Goal: Information Seeking & Learning: Learn about a topic

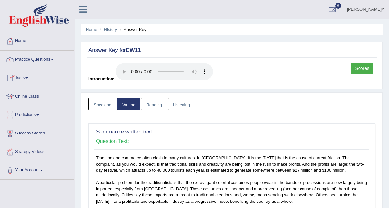
click at [22, 60] on link "Practice Questions" at bounding box center [37, 59] width 74 height 16
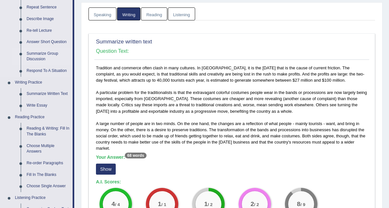
scroll to position [108, 0]
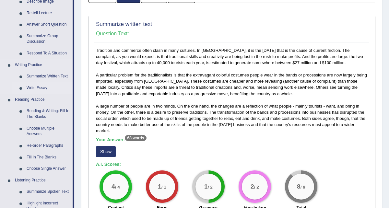
click at [42, 85] on link "Write Essay" at bounding box center [48, 88] width 49 height 12
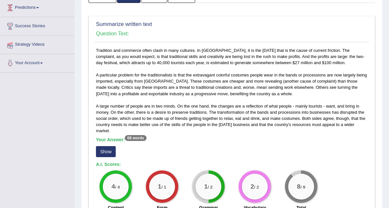
scroll to position [121, 0]
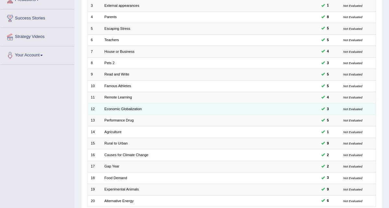
scroll to position [162, 0]
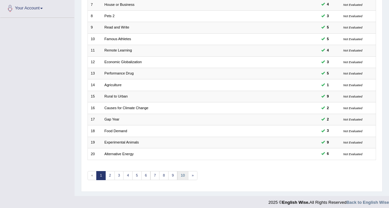
click at [181, 171] on link "10" at bounding box center [182, 175] width 11 height 9
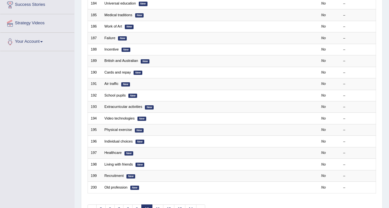
scroll to position [145, 0]
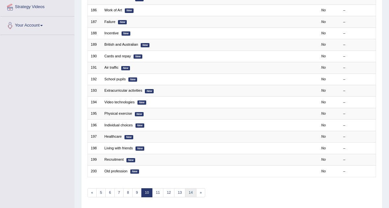
click at [185, 190] on link "14" at bounding box center [190, 192] width 11 height 9
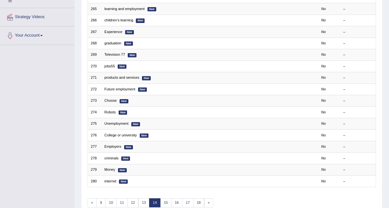
scroll to position [142, 0]
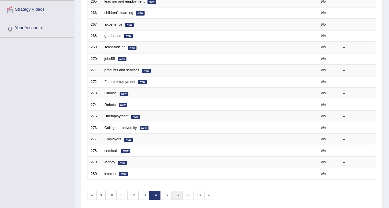
click at [175, 192] on link "16" at bounding box center [176, 195] width 11 height 9
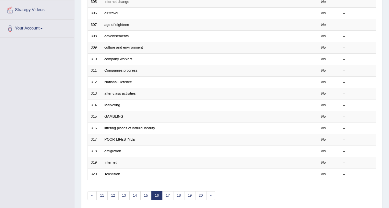
scroll to position [162, 0]
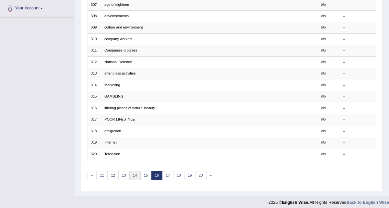
click at [133, 173] on link "14" at bounding box center [134, 175] width 11 height 9
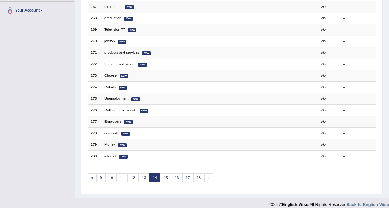
scroll to position [162, 0]
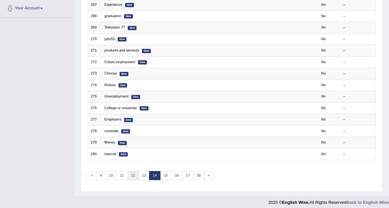
click at [132, 173] on link "12" at bounding box center [132, 175] width 11 height 9
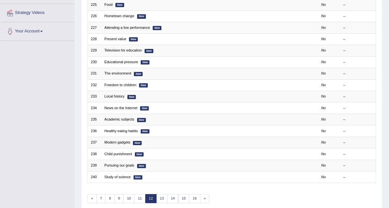
scroll to position [141, 0]
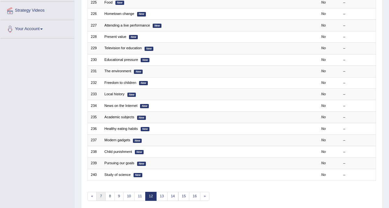
click at [98, 194] on link "7" at bounding box center [100, 196] width 9 height 9
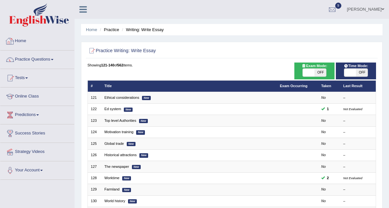
click at [25, 43] on link "Home" at bounding box center [37, 40] width 74 height 16
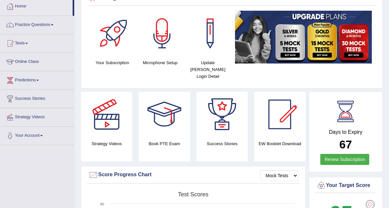
scroll to position [29, 0]
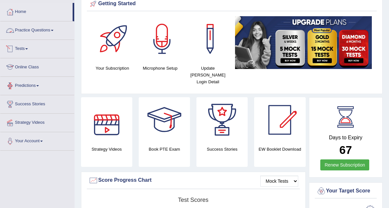
click at [41, 30] on link "Practice Questions" at bounding box center [37, 29] width 74 height 16
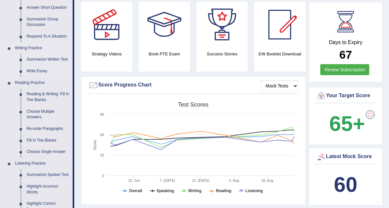
scroll to position [126, 0]
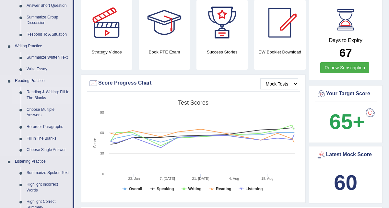
click at [45, 95] on link "Reading & Writing: Fill In The Blanks" at bounding box center [48, 95] width 49 height 17
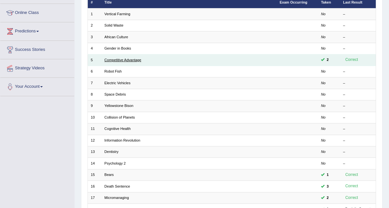
scroll to position [54, 0]
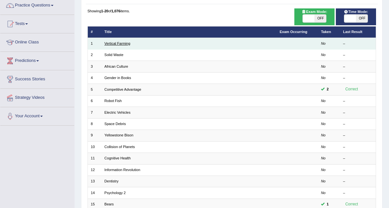
click at [112, 43] on link "Vertical Farming" at bounding box center [117, 43] width 26 height 4
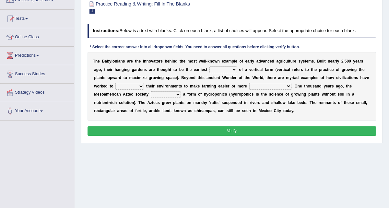
scroll to position [81, 0]
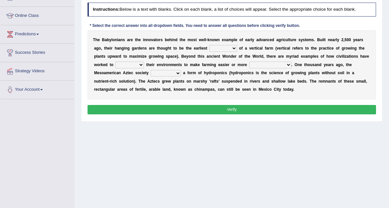
click at [223, 50] on select "prototype failure discredit protocol" at bounding box center [223, 48] width 28 height 6
select select "protocol"
click at [233, 48] on select "prototype failure discredit protocol" at bounding box center [223, 48] width 28 height 6
drag, startPoint x: 299, startPoint y: 56, endPoint x: 285, endPoint y: 55, distance: 13.3
click at [285, 55] on div "T h e B a b y l o n i a n s a r e t h e i n n o v a t o r s b e h i n d t h e m…" at bounding box center [232, 64] width 289 height 69
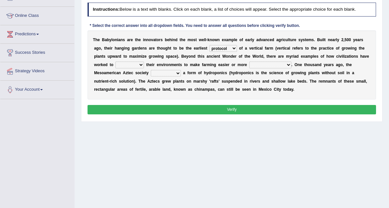
drag, startPoint x: 285, startPoint y: 55, endPoint x: 295, endPoint y: 56, distance: 10.1
click at [295, 56] on div "T h e B a b y l o n i a n s a r e t h e i n n o v a t o r s b e h i n d t h e m…" at bounding box center [232, 64] width 289 height 69
click at [139, 63] on select "manipulate escape respect disarrange" at bounding box center [129, 65] width 29 height 6
click at [133, 65] on select "manipulate escape respect disarrange" at bounding box center [129, 65] width 29 height 6
select select "manipulate"
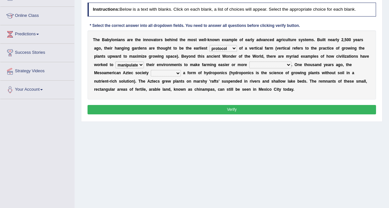
click at [259, 64] on select "productive constructive connective counterproductive" at bounding box center [270, 65] width 42 height 6
select select "productive"
click at [136, 65] on select "manipulate escape respect disarrange" at bounding box center [129, 65] width 29 height 6
click at [169, 75] on select "domineered volunteered pioneered engineered" at bounding box center [166, 73] width 30 height 6
click at [172, 74] on select "domineered volunteered pioneered engineered" at bounding box center [166, 73] width 30 height 6
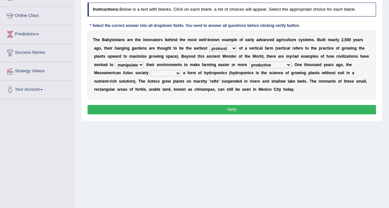
select select "pioneered"
click at [191, 110] on button "Verify" at bounding box center [232, 109] width 289 height 9
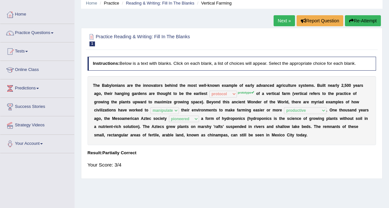
scroll to position [33, 0]
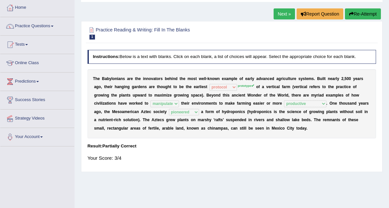
click at [284, 15] on link "Next »" at bounding box center [284, 13] width 21 height 11
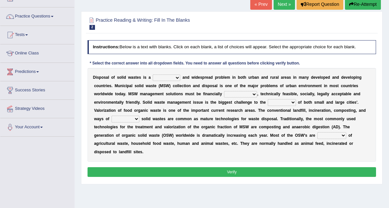
scroll to position [45, 0]
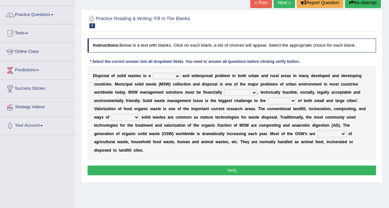
click at [169, 77] on select "slanting stinging stalling shafting" at bounding box center [167, 76] width 28 height 6
drag, startPoint x: 142, startPoint y: 152, endPoint x: 141, endPoint y: 105, distance: 47.3
click at [141, 105] on div "D i s p o s a l o f s o l i d w a s t e s i s a slanting stinging stalling shaf…" at bounding box center [232, 113] width 289 height 94
click at [167, 76] on select "slanting stinging stalling shafting" at bounding box center [167, 76] width 28 height 6
select select "slanting"
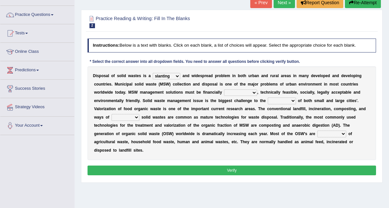
click at [172, 75] on select "slanting stinging stalling shafting" at bounding box center [167, 76] width 28 height 6
click at [235, 92] on select "unattainable sustainable objectionable treasonable" at bounding box center [240, 92] width 33 height 6
select select "sustainable"
click at [279, 100] on select "plants culture authorities history" at bounding box center [282, 101] width 28 height 6
click at [278, 100] on select "plants culture authorities history" at bounding box center [282, 101] width 28 height 6
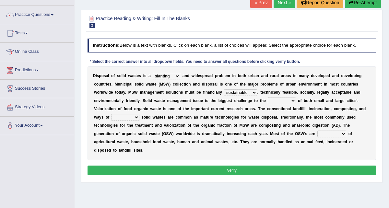
select select "plants"
click at [130, 119] on select "reserving preserving deserving handling" at bounding box center [126, 117] width 28 height 6
click at [127, 117] on select "reserving preserving deserving handling" at bounding box center [126, 117] width 28 height 6
select select "preserving"
click at [327, 134] on select "composed disposed composing disposing" at bounding box center [331, 134] width 29 height 6
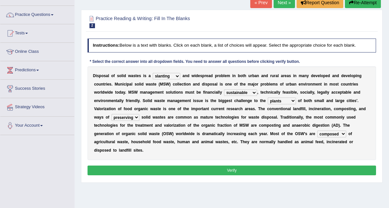
click at [336, 132] on select "composed disposed composing disposing" at bounding box center [331, 134] width 29 height 6
select select "disposing"
click at [228, 171] on button "Verify" at bounding box center [232, 170] width 289 height 9
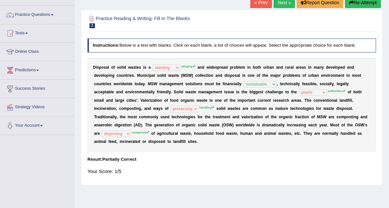
click at [359, 6] on button "Re-Attempt" at bounding box center [363, 2] width 36 height 11
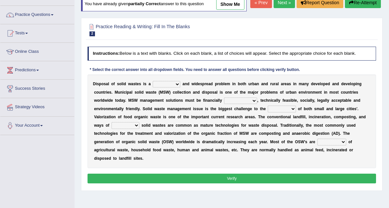
click at [170, 88] on select "slanting stinging stalling shafting" at bounding box center [167, 84] width 28 height 6
select select "stinging"
click at [243, 104] on select "unattainable sustainable objectionable treasonable" at bounding box center [240, 101] width 33 height 6
select select "sustainable"
click at [280, 112] on select "plants culture authorities history" at bounding box center [282, 109] width 28 height 6
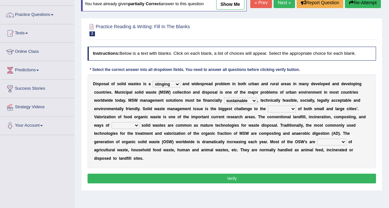
select select "authorities"
click at [125, 129] on select "reserving preserving deserving handling" at bounding box center [126, 125] width 28 height 6
select select "handling"
click at [132, 129] on select "reserving preserving deserving handling" at bounding box center [126, 125] width 28 height 6
click at [330, 145] on select "composed disposed composing disposing" at bounding box center [331, 142] width 29 height 6
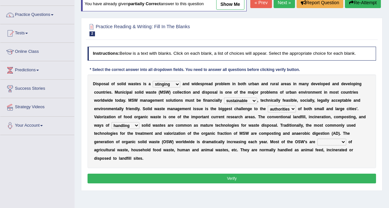
select select "composed"
click at [223, 183] on button "Verify" at bounding box center [232, 178] width 289 height 9
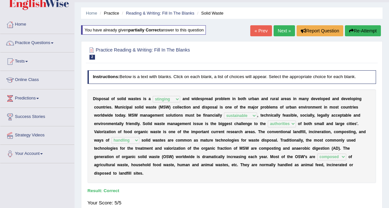
scroll to position [21, 0]
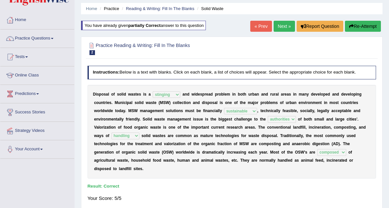
click at [280, 28] on link "Next »" at bounding box center [284, 26] width 21 height 11
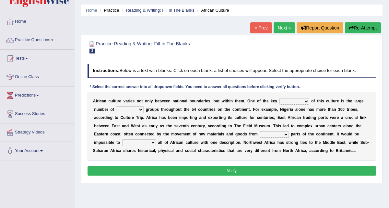
scroll to position [25, 0]
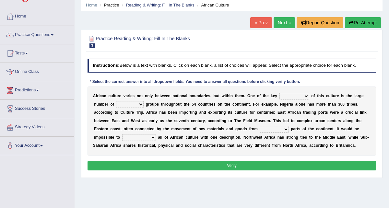
click at [287, 95] on select "conjectures features issues doubts" at bounding box center [294, 96] width 30 height 6
select select "features"
click at [137, 104] on select "ethic ethnic eugenic epic" at bounding box center [130, 104] width 28 height 6
select select "ethnic"
click at [268, 129] on select "forelocked interlocked unlocked landlocked" at bounding box center [274, 129] width 29 height 6
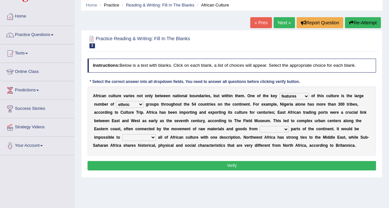
select select "landlocked"
click at [149, 137] on select "characterize conceptualize symbolize synthesize" at bounding box center [139, 137] width 34 height 6
select select "characterize"
click at [172, 163] on button "Verify" at bounding box center [232, 165] width 289 height 9
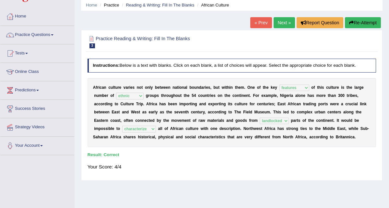
click at [285, 23] on link "Next »" at bounding box center [284, 22] width 21 height 11
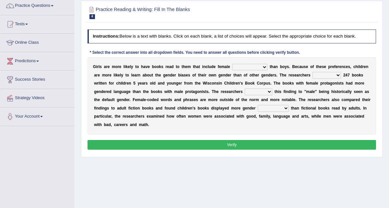
scroll to position [60, 0]
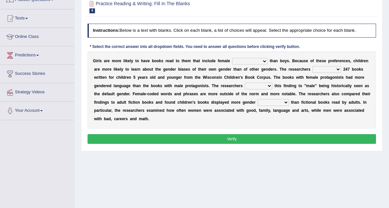
click at [254, 63] on select "protagonists cosmogonists agonists expressionists" at bounding box center [249, 61] width 35 height 6
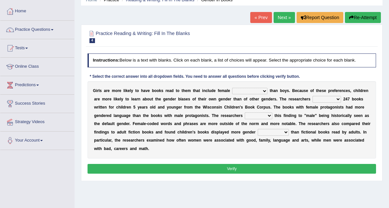
scroll to position [29, 0]
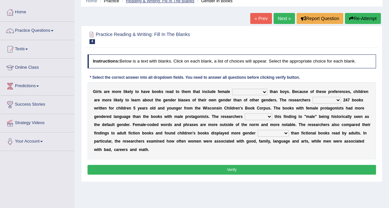
click at [163, 1] on link "Reading & Writing: Fill In The Blanks" at bounding box center [160, 0] width 68 height 5
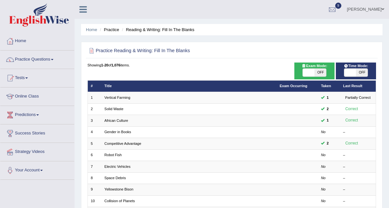
click at [362, 70] on span "OFF" at bounding box center [362, 73] width 12 height 8
checkbox input "true"
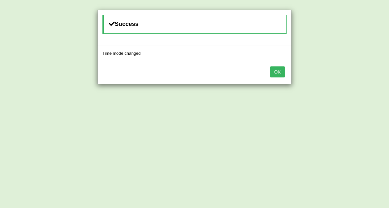
click at [280, 73] on button "OK" at bounding box center [277, 71] width 15 height 11
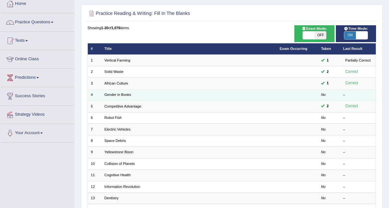
scroll to position [41, 0]
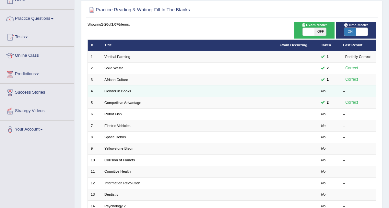
click at [124, 90] on link "Gender in Books" at bounding box center [117, 91] width 27 height 4
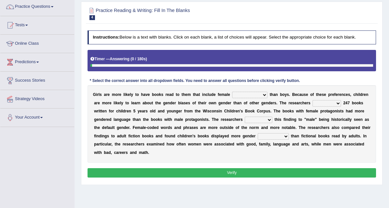
scroll to position [95, 0]
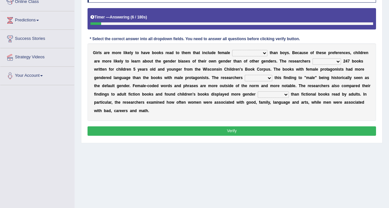
click at [242, 53] on select "protagonists cosmogonists agonists expressionists" at bounding box center [249, 53] width 35 height 6
select select "protagonists"
click at [327, 62] on select "hydrolyzed paralyzed catalyzed analyzed" at bounding box center [326, 61] width 29 height 6
select select "analyzed"
click at [261, 78] on select "contribute tribute distribute attribute" at bounding box center [259, 78] width 28 height 6
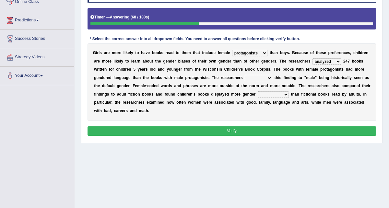
select select "contribute"
click at [287, 95] on select "stereotypes teletypes prototypes electrotypes" at bounding box center [273, 94] width 31 height 6
select select "stereotypes"
click at [289, 92] on select "stereotypes teletypes prototypes electrotypes" at bounding box center [273, 94] width 31 height 6
click at [240, 130] on button "Verify" at bounding box center [232, 130] width 289 height 9
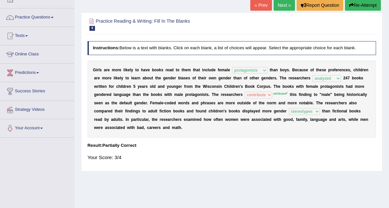
scroll to position [36, 0]
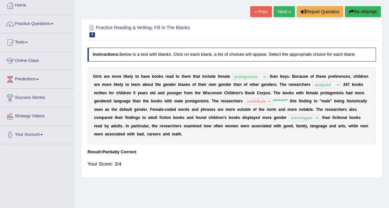
click at [356, 11] on button "Re-Attempt" at bounding box center [363, 11] width 36 height 11
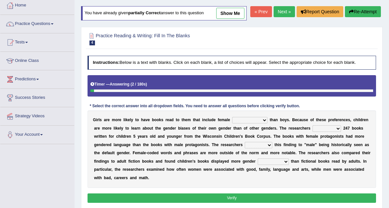
click at [282, 17] on link "Next »" at bounding box center [284, 11] width 21 height 11
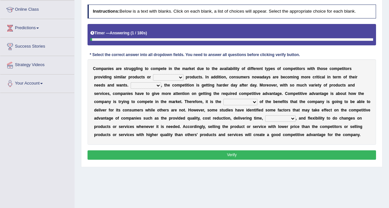
scroll to position [95, 0]
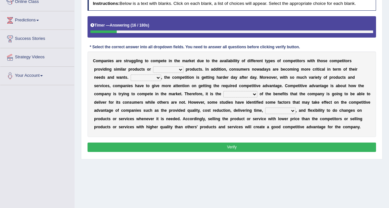
click at [166, 70] on select "constitution restitution substitution institution" at bounding box center [168, 69] width 30 height 6
select select "substitution"
click at [140, 79] on select "However Instead Additionally Therefore" at bounding box center [146, 78] width 30 height 6
select select "Therefore"
click at [142, 77] on select "However Instead Additionally Therefore" at bounding box center [146, 78] width 30 height 6
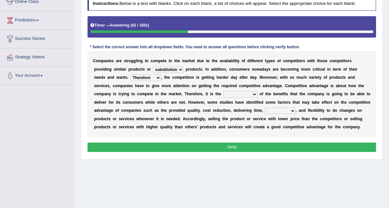
click at [223, 93] on select "dissemination ordination determination incarnation" at bounding box center [240, 94] width 34 height 6
click at [223, 96] on select "dissemination ordination determination incarnation" at bounding box center [240, 94] width 34 height 6
select select "determination"
click at [265, 110] on select "captivation aggregation deprivation innovation" at bounding box center [280, 111] width 30 height 6
select select "innovation"
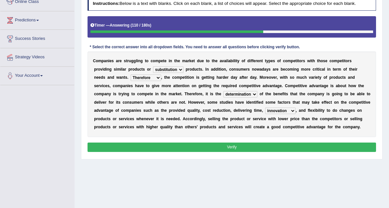
click at [228, 147] on button "Verify" at bounding box center [232, 147] width 289 height 9
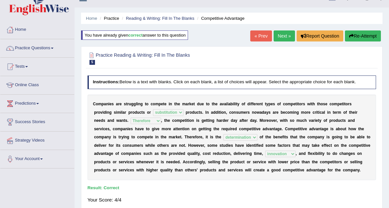
scroll to position [8, 0]
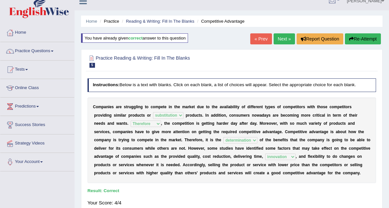
click at [281, 42] on link "Next »" at bounding box center [284, 38] width 21 height 11
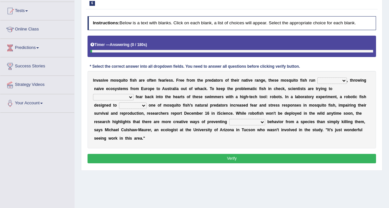
scroll to position [103, 0]
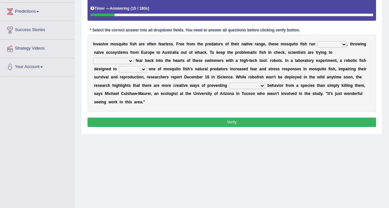
drag, startPoint x: 110, startPoint y: 45, endPoint x: 97, endPoint y: 44, distance: 12.7
click at [97, 44] on div "I n v a s i v e m o s q u i t o f i s h a r e o f t e n f e a r l e s s . F r e…" at bounding box center [232, 73] width 289 height 77
click at [324, 44] on select "occupant flippant rampant concordant" at bounding box center [331, 44] width 29 height 6
click at [329, 45] on select "occupant flippant rampant concordant" at bounding box center [331, 44] width 29 height 6
select select "rampant"
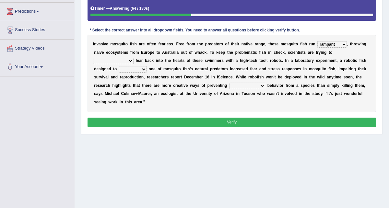
click at [134, 58] on select "accept spike strike [PERSON_NAME]" at bounding box center [113, 61] width 41 height 6
select select "strike"
click at [119, 69] on select "bequest mimic battle conquest" at bounding box center [133, 69] width 28 height 6
select select "battle"
click at [229, 85] on select "unprivileged unprecedented uncharted unwanted" at bounding box center [247, 86] width 36 height 6
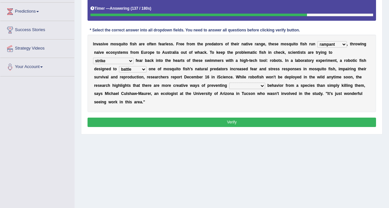
select select "uncharted"
click at [242, 86] on select "unprivileged unprecedented uncharted unwanted" at bounding box center [247, 86] width 36 height 6
click at [229, 124] on button "Verify" at bounding box center [232, 122] width 289 height 9
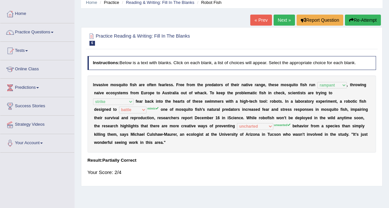
scroll to position [25, 0]
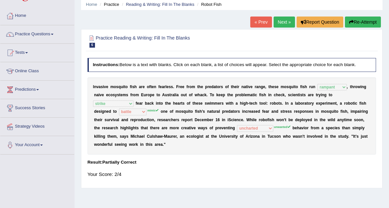
click at [358, 18] on button "Re-Attempt" at bounding box center [363, 22] width 36 height 11
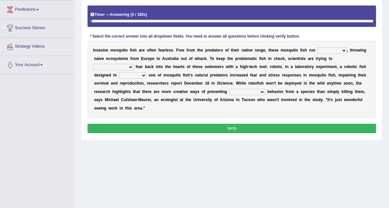
scroll to position [112, 0]
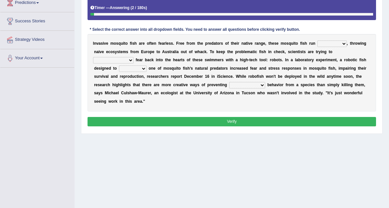
click at [338, 47] on select "occupant flippant rampant concordant" at bounding box center [331, 44] width 29 height 6
select select "rampant"
click at [134, 63] on select "accept spike strike [PERSON_NAME]" at bounding box center [113, 60] width 41 height 6
select select "strike"
click at [119, 72] on select "bequest mimic battle conquest" at bounding box center [133, 68] width 28 height 6
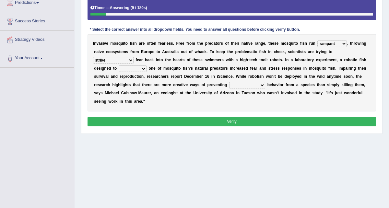
select select "mimic"
click at [229, 88] on select "unprivileged unprecedented uncharted unwanted" at bounding box center [247, 85] width 36 height 6
select select "unwanted"
click at [216, 126] on button "Verify" at bounding box center [232, 121] width 289 height 9
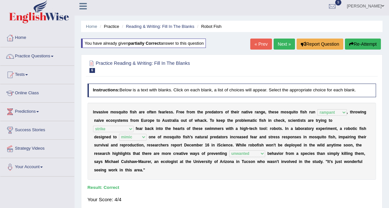
scroll to position [0, 0]
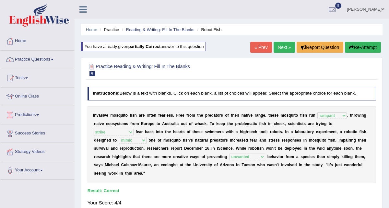
click at [280, 49] on link "Next »" at bounding box center [284, 47] width 21 height 11
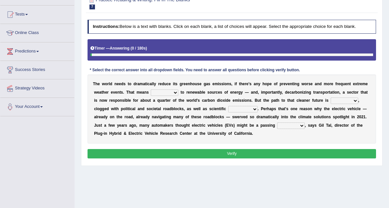
scroll to position [95, 0]
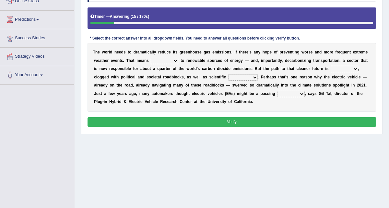
click at [161, 61] on select "grafting drafting crafting shifting" at bounding box center [165, 61] width 28 height 6
select select "shifting"
click at [341, 69] on select "daunting daunted daunt dauntless" at bounding box center [345, 69] width 28 height 6
click at [348, 68] on select "daunting daunted daunt dauntless" at bounding box center [345, 69] width 28 height 6
select select "daunted"
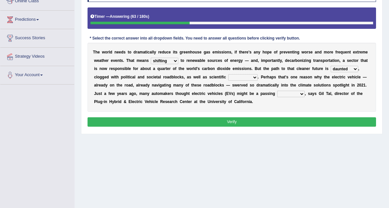
click at [245, 79] on select "spectacles obstacles tentacles receptacles" at bounding box center [242, 77] width 29 height 6
click at [250, 78] on select "spectacles obstacles tentacles receptacles" at bounding box center [242, 77] width 29 height 6
click at [249, 77] on select "spectacles obstacles tentacles receptacles" at bounding box center [242, 77] width 29 height 6
select select "spectacles"
click at [288, 94] on select "fad gad tad lad" at bounding box center [291, 94] width 28 height 6
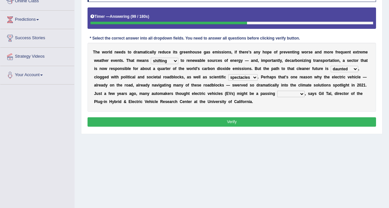
click at [288, 94] on select "fad gad tad lad" at bounding box center [291, 94] width 28 height 6
click at [294, 93] on select "fad gad tad lad" at bounding box center [291, 94] width 28 height 6
click at [294, 94] on select "fad gad tad lad" at bounding box center [291, 94] width 28 height 6
select select "fad"
click at [247, 119] on button "Verify" at bounding box center [232, 121] width 289 height 9
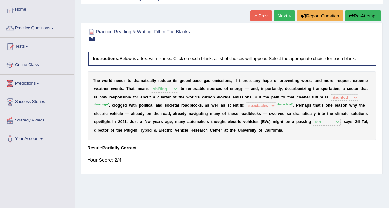
scroll to position [18, 0]
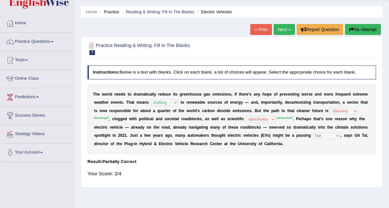
click at [361, 29] on button "Re-Attempt" at bounding box center [363, 29] width 36 height 11
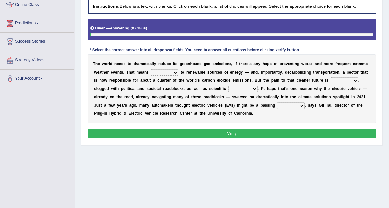
scroll to position [110, 0]
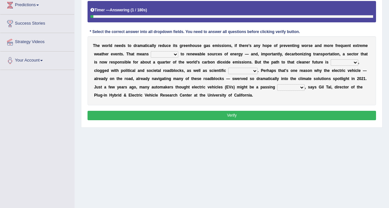
click at [159, 58] on select "grafting drafting crafting shifting" at bounding box center [165, 54] width 28 height 6
select select "shifting"
click at [340, 66] on select "daunting daunted daunt dauntless" at bounding box center [345, 62] width 28 height 6
select select "daunting"
click at [250, 74] on select "spectacles obstacles tentacles receptacles" at bounding box center [242, 71] width 29 height 6
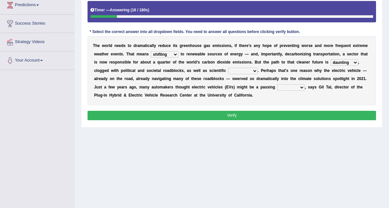
select select "obstacles"
click at [282, 91] on select "fad gad tad lad" at bounding box center [291, 87] width 28 height 6
select select "fad"
click at [227, 120] on button "Verify" at bounding box center [232, 115] width 289 height 9
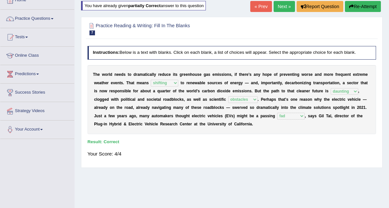
scroll to position [27, 0]
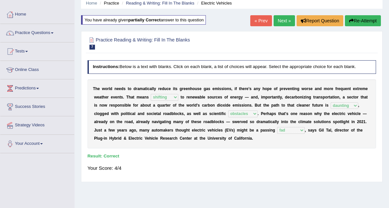
click at [282, 22] on link "Next »" at bounding box center [284, 20] width 21 height 11
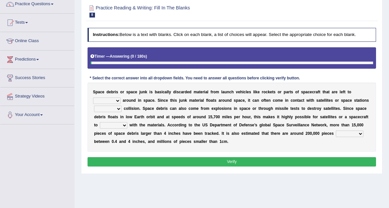
scroll to position [90, 0]
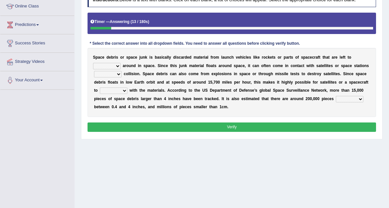
click at [110, 67] on select "twist center roam loll" at bounding box center [107, 66] width 28 height 6
select select "loll"
click at [106, 77] on select "risks risk risked risking" at bounding box center [108, 74] width 28 height 6
click at [117, 75] on select "risks risk risked risking" at bounding box center [108, 74] width 28 height 6
click at [119, 72] on select "risks risk risked risking" at bounding box center [108, 74] width 28 height 6
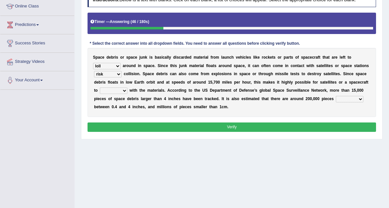
select select "risking"
click at [117, 91] on select "collect collate collide collocate" at bounding box center [114, 91] width 28 height 6
select select "collect"
click at [345, 99] on select "sized sizing size sizes" at bounding box center [350, 99] width 28 height 6
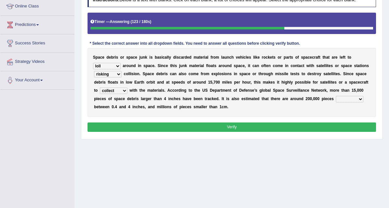
select select "sized"
click at [249, 126] on button "Verify" at bounding box center [232, 127] width 289 height 9
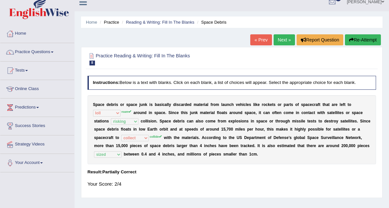
scroll to position [0, 0]
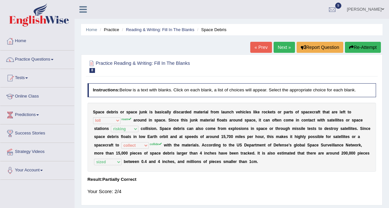
click at [360, 49] on button "Re-Attempt" at bounding box center [363, 47] width 36 height 11
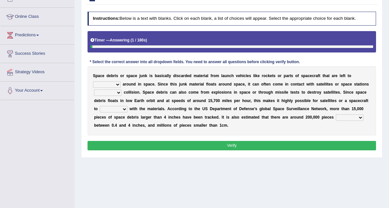
scroll to position [81, 0]
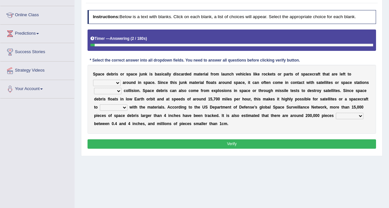
click at [110, 86] on select "twist center roam loll" at bounding box center [107, 83] width 28 height 6
select select "roam"
click at [116, 94] on select "risks risk risked risking" at bounding box center [108, 91] width 28 height 6
click at [117, 94] on select "risks risk risked risking" at bounding box center [108, 91] width 28 height 6
select select "risking"
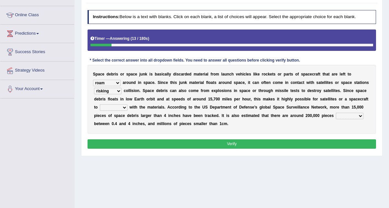
click at [123, 111] on select "collect collate collide collocate" at bounding box center [114, 107] width 28 height 6
select select "collide"
click at [345, 119] on select "sized sizing size sizes" at bounding box center [350, 116] width 28 height 6
select select "sized"
click at [239, 149] on button "Verify" at bounding box center [232, 143] width 289 height 9
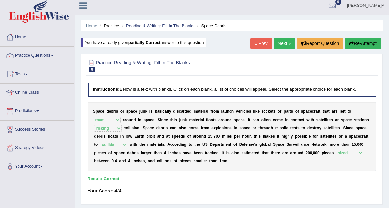
scroll to position [0, 0]
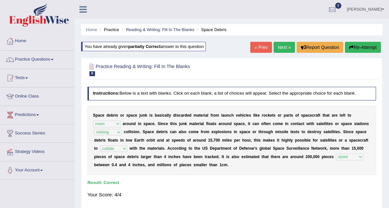
click at [284, 46] on link "Next »" at bounding box center [284, 47] width 21 height 11
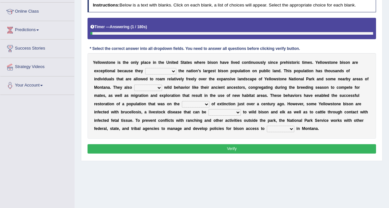
scroll to position [91, 0]
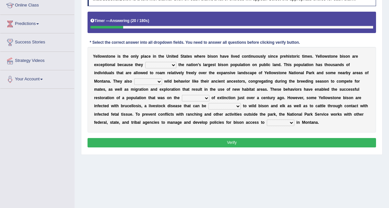
click at [162, 67] on select "congregate comprise consist compromise" at bounding box center [160, 65] width 31 height 6
select select "compromise"
click at [135, 81] on select "exhibit disregard resist encourage" at bounding box center [148, 81] width 28 height 6
select select "exhibit"
click at [182, 98] on select "brine brink danger brindle" at bounding box center [196, 98] width 28 height 6
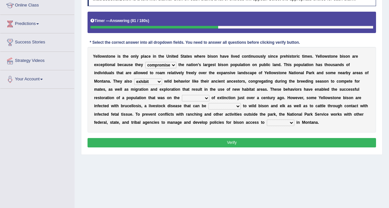
select select "danger"
click at [208, 106] on select "transplanted transported transgressed transmitted" at bounding box center [224, 106] width 32 height 6
select select "transmitted"
click at [267, 124] on select "habitat habitat habitant food" at bounding box center [281, 123] width 28 height 6
select select "habitat"
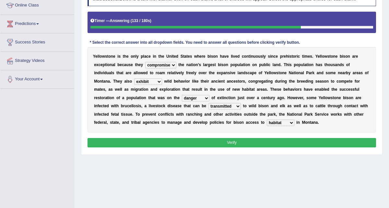
click at [267, 124] on select "habitat habitat habitant food" at bounding box center [281, 123] width 28 height 6
click at [267, 125] on select "habitat habitat habitant food" at bounding box center [281, 123] width 28 height 6
select select "habitat"
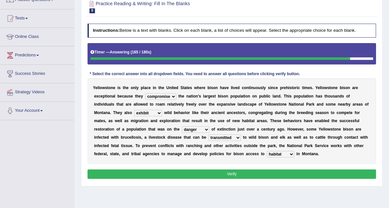
scroll to position [46, 0]
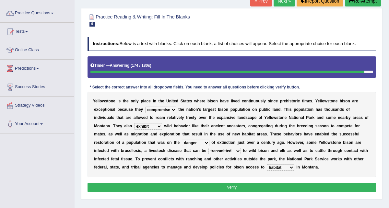
click at [242, 188] on button "Verify" at bounding box center [232, 187] width 289 height 9
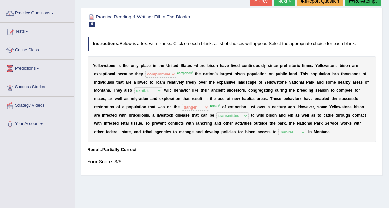
click at [362, 4] on button "Re-Attempt" at bounding box center [363, 0] width 36 height 11
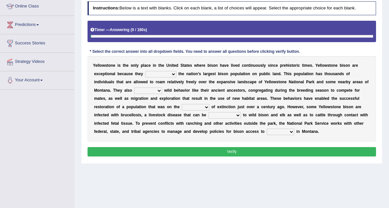
scroll to position [111, 0]
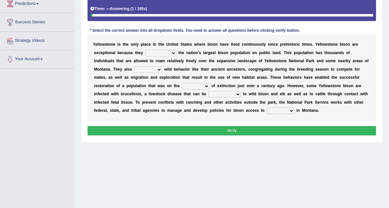
click at [167, 56] on select "congregate comprise consist compromise" at bounding box center [160, 53] width 31 height 6
select select "comprise"
click at [134, 73] on select "exhibit disregard resist encourage" at bounding box center [148, 69] width 28 height 6
select select "exhibit"
click at [182, 89] on select "brine brink danger brindle" at bounding box center [196, 86] width 28 height 6
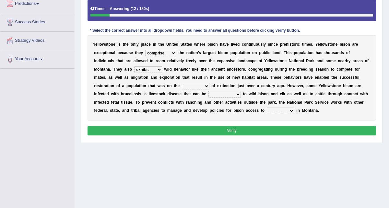
select select "brink"
click at [208, 98] on select "transplanted transported transgressed transmitted" at bounding box center [224, 94] width 32 height 6
select select "transmitted"
click at [267, 114] on select "habitat habitat habitant food" at bounding box center [281, 111] width 28 height 6
select select "habitat"
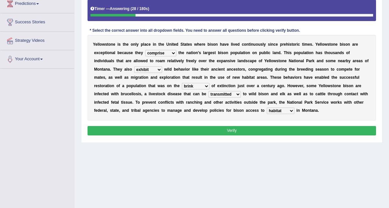
click at [226, 136] on button "Verify" at bounding box center [232, 130] width 289 height 9
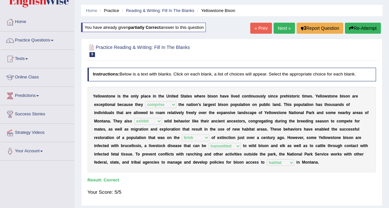
scroll to position [0, 0]
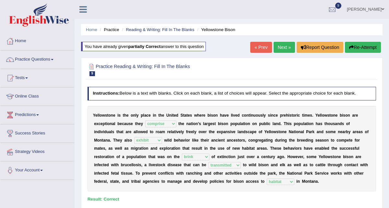
click at [279, 49] on link "Next »" at bounding box center [284, 47] width 21 height 11
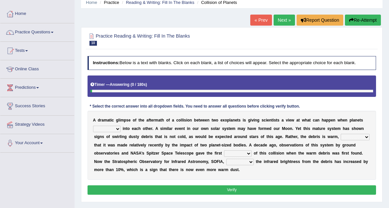
scroll to position [91, 0]
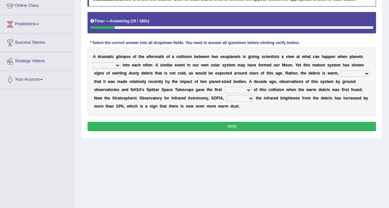
click at [118, 65] on select "crash explore roam implode" at bounding box center [107, 65] width 28 height 6
select select "crash"
click at [346, 72] on select "reinforcing sentencing forging conducing" at bounding box center [355, 73] width 29 height 6
select select "conducing"
click at [358, 76] on select "reinforcing sentencing forging conducing" at bounding box center [355, 73] width 29 height 6
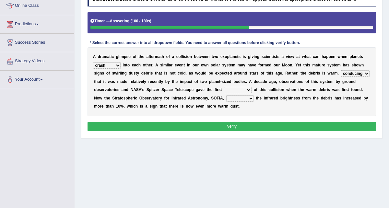
click at [240, 93] on select "pints faints hints taints" at bounding box center [238, 90] width 28 height 6
select select "hints"
click at [243, 88] on select "pints faints hints taints" at bounding box center [238, 90] width 28 height 6
click at [248, 99] on select "concealed revealed repealed unsealed" at bounding box center [240, 98] width 28 height 6
click at [243, 99] on select "concealed revealed repealed unsealed" at bounding box center [240, 98] width 28 height 6
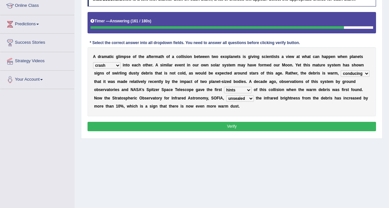
click at [249, 99] on select "concealed revealed repealed unsealed" at bounding box center [240, 98] width 28 height 6
click at [248, 98] on select "concealed revealed repealed unsealed" at bounding box center [240, 98] width 28 height 6
click at [250, 97] on select "concealed revealed repealed unsealed" at bounding box center [240, 98] width 28 height 6
select select "unsealed"
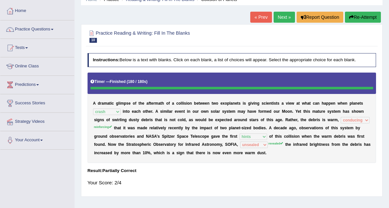
scroll to position [30, 0]
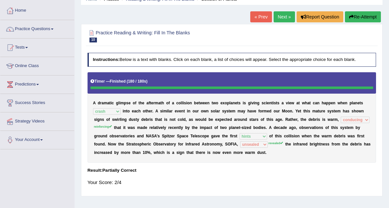
click at [367, 20] on button "Re-Attempt" at bounding box center [363, 16] width 36 height 11
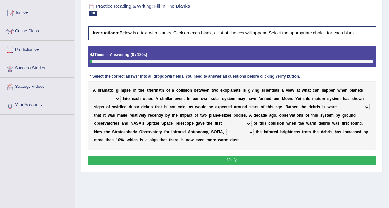
scroll to position [77, 0]
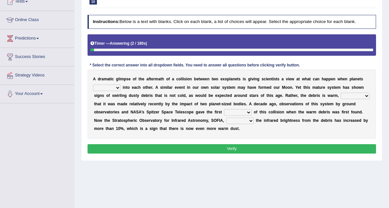
click at [111, 91] on select "crash explore roam implode" at bounding box center [107, 88] width 28 height 6
select select "crash"
click at [346, 99] on select "reinforcing sentencing forging conducing" at bounding box center [355, 96] width 29 height 6
select select "reinforcing"
click at [234, 116] on select "pints faints hints taints" at bounding box center [238, 112] width 28 height 6
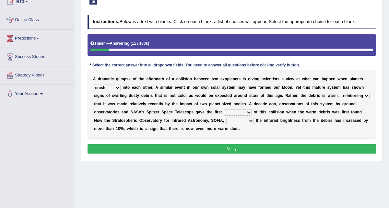
select select "hints"
click at [242, 124] on select "concealed revealed repealed unsealed" at bounding box center [240, 121] width 28 height 6
select select "concealed"
click at [210, 154] on button "Verify" at bounding box center [232, 148] width 289 height 9
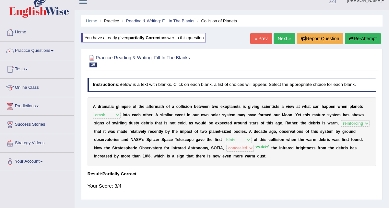
scroll to position [0, 0]
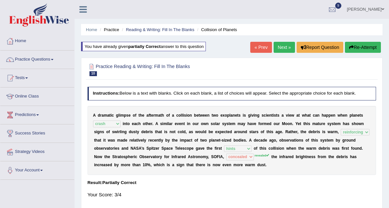
click at [282, 49] on link "Next »" at bounding box center [284, 47] width 21 height 11
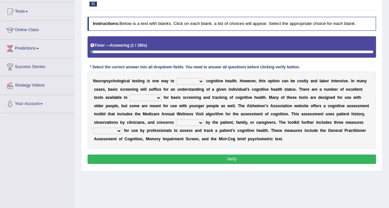
scroll to position [72, 0]
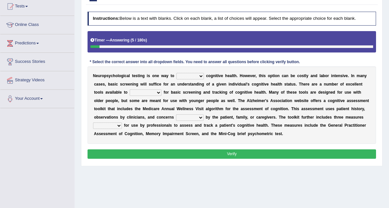
click at [197, 76] on select "obsess assess possess access" at bounding box center [190, 76] width 28 height 6
select select "assess"
click at [143, 94] on select "stationers practitioners petitioners questioners" at bounding box center [146, 92] width 32 height 6
click at [146, 91] on select "stationers practitioners petitioners questioners" at bounding box center [146, 92] width 32 height 6
select select "practitioners"
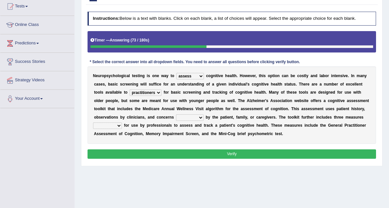
click at [182, 116] on select "raised rising arising praised" at bounding box center [190, 117] width 28 height 6
select select "raised"
click at [113, 125] on select "validated intimidated dilapidated antedated" at bounding box center [107, 126] width 29 height 6
click at [115, 126] on select "validated intimidated dilapidated antedated" at bounding box center [107, 126] width 29 height 6
select select "validated"
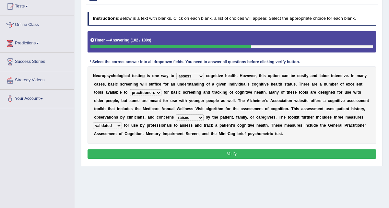
click at [135, 152] on button "Verify" at bounding box center [232, 153] width 289 height 9
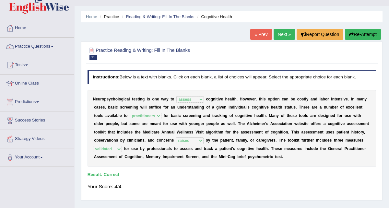
scroll to position [15, 0]
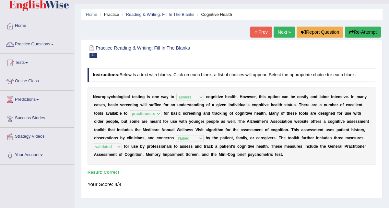
click at [281, 34] on link "Next »" at bounding box center [284, 32] width 21 height 11
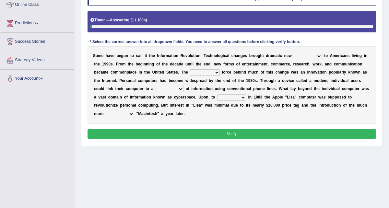
scroll to position [91, 0]
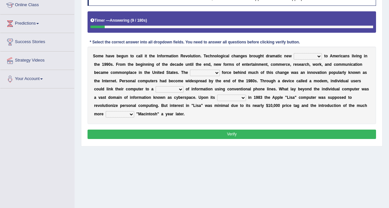
click at [300, 56] on select "challenges puzzles options confusion" at bounding box center [308, 56] width 28 height 6
select select "challenges"
click at [211, 72] on select "unremitting uninspiring driving insinuating" at bounding box center [204, 73] width 29 height 6
click at [213, 72] on select "unremitting uninspiring driving insinuating" at bounding box center [204, 73] width 29 height 6
select select "driving"
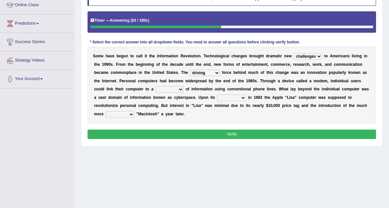
click at [173, 91] on select "magnitude bulk wealth volume" at bounding box center [170, 89] width 28 height 6
select select "volume"
click at [222, 98] on select "relief release publication emission" at bounding box center [231, 98] width 29 height 6
select select "release"
click at [123, 114] on select "convenient affordable advanced formidable" at bounding box center [120, 114] width 29 height 6
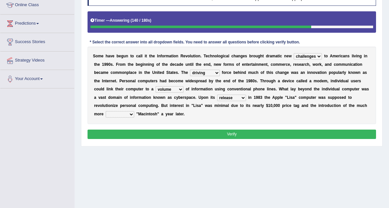
select select "formidable"
click at [171, 130] on button "Verify" at bounding box center [232, 134] width 289 height 9
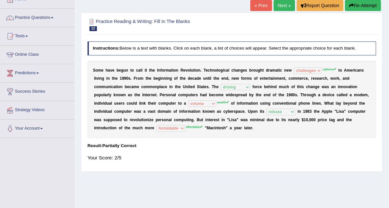
scroll to position [39, 0]
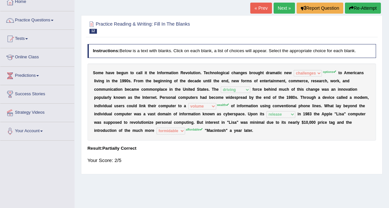
click at [362, 11] on button "Re-Attempt" at bounding box center [363, 8] width 36 height 11
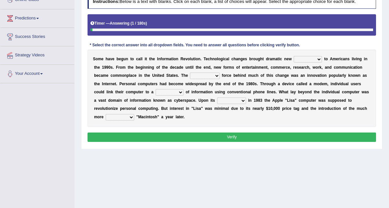
scroll to position [91, 0]
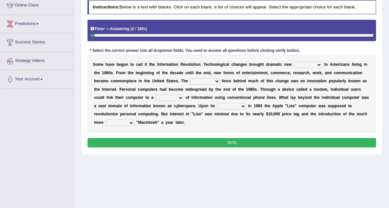
click at [316, 68] on select "challenges puzzles options confusion" at bounding box center [308, 65] width 28 height 6
select select "challenges"
click at [200, 85] on select "unremitting uninspiring driving insinuating" at bounding box center [204, 81] width 29 height 6
select select "driving"
click at [312, 68] on select "challenges puzzles options confusion" at bounding box center [308, 65] width 28 height 6
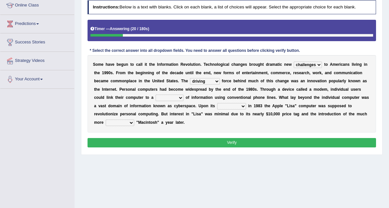
select select "options"
click at [165, 101] on select "magnitude bulk wealth volume" at bounding box center [170, 98] width 28 height 6
select select "volume"
click at [226, 110] on select "relief release publication emission" at bounding box center [231, 106] width 29 height 6
select select "release"
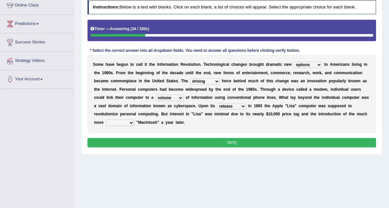
click at [126, 126] on select "convenient affordable advanced formidable" at bounding box center [120, 123] width 29 height 6
select select "affordable"
click at [180, 147] on button "Verify" at bounding box center [232, 142] width 289 height 9
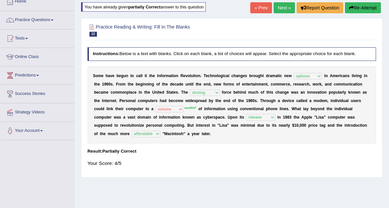
scroll to position [35, 0]
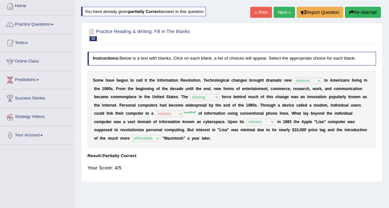
click at [281, 14] on link "Next »" at bounding box center [284, 12] width 21 height 11
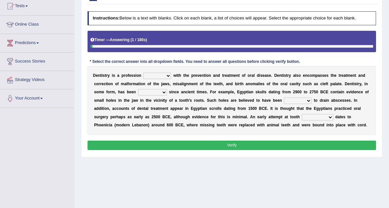
scroll to position [80, 0]
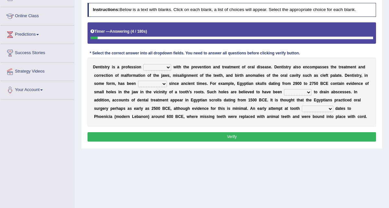
click at [165, 68] on select "agreed dealt concerned taken" at bounding box center [157, 67] width 28 height 6
select select "taken"
click at [165, 67] on select "agreed dealt concerned taken" at bounding box center [157, 67] width 28 height 6
click at [158, 83] on select "criticized replaced practiced abandoned" at bounding box center [152, 84] width 29 height 6
select select "practiced"
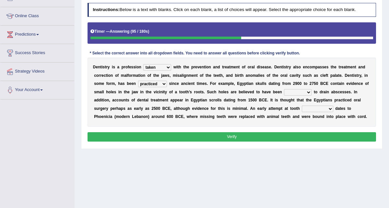
click at [307, 92] on select "fluctuated laminated drilled sealed" at bounding box center [298, 92] width 28 height 6
select select "drilled"
click at [314, 108] on select "reparation sacrament restitution replacement" at bounding box center [317, 109] width 31 height 6
select select "replacement"
click at [287, 137] on button "Verify" at bounding box center [232, 136] width 289 height 9
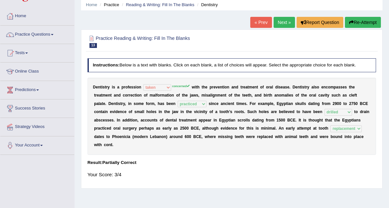
scroll to position [0, 0]
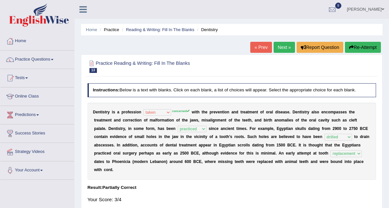
click at [357, 47] on button "Re-Attempt" at bounding box center [363, 47] width 36 height 11
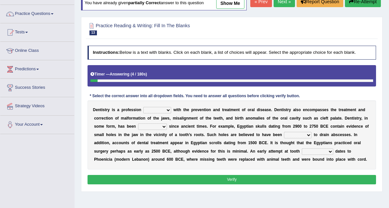
scroll to position [28, 0]
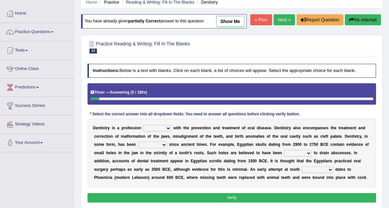
click at [275, 25] on link "Next »" at bounding box center [284, 19] width 21 height 11
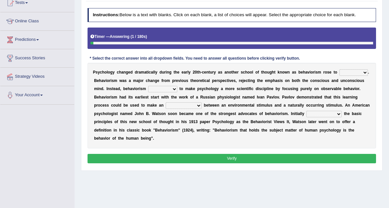
scroll to position [88, 0]
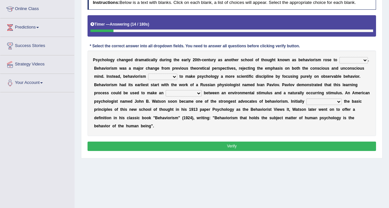
click at [349, 61] on select "dominance temptation challenge temper" at bounding box center [353, 60] width 29 height 6
select select "challenge"
click at [358, 61] on select "dominance temptation challenge temper" at bounding box center [353, 60] width 29 height 6
click at [159, 78] on select "reproached reproved strove rewove" at bounding box center [162, 77] width 29 height 6
select select "reproached"
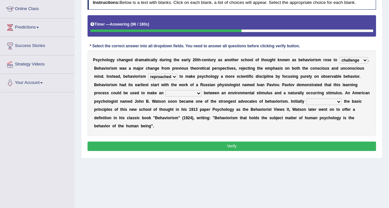
click at [194, 95] on select "acclimatization association union combination" at bounding box center [184, 93] width 36 height 6
select select "association"
click at [318, 101] on select "questioning foreshortening unburdening outlining" at bounding box center [323, 102] width 35 height 6
select select "foreshortening"
click at [202, 144] on button "Verify" at bounding box center [232, 146] width 289 height 9
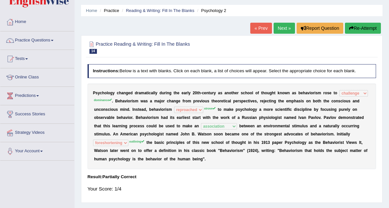
scroll to position [13, 0]
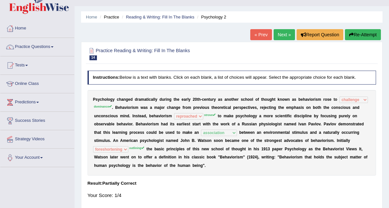
click at [363, 31] on button "Re-Attempt" at bounding box center [363, 34] width 36 height 11
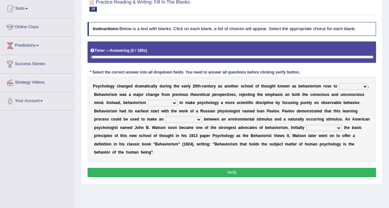
scroll to position [109, 0]
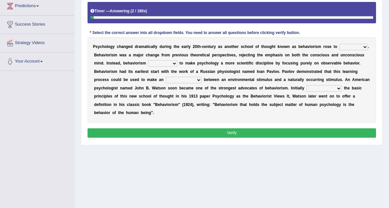
click at [354, 50] on select "dominance temptation challenge temper" at bounding box center [353, 47] width 29 height 6
select select "dominance"
click at [162, 67] on select "reproached reproved strove rewove" at bounding box center [162, 63] width 29 height 6
select select "strove"
click at [191, 83] on select "acclimatization association union combination" at bounding box center [184, 80] width 36 height 6
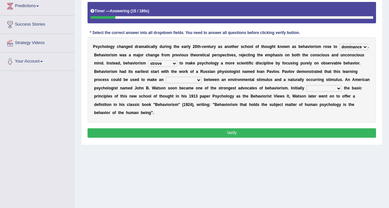
select select "association"
click at [321, 92] on select "questioning foreshortening unburdening outlining" at bounding box center [323, 88] width 35 height 6
select select "outlining"
click at [218, 138] on button "Verify" at bounding box center [232, 132] width 289 height 9
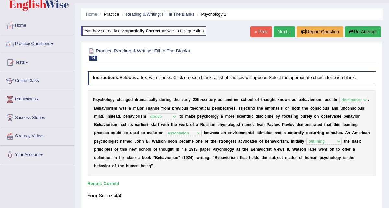
scroll to position [0, 0]
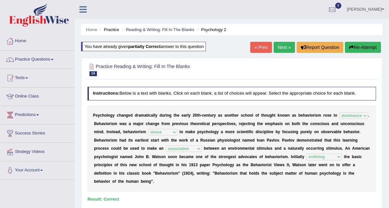
click at [359, 46] on button "Re-Attempt" at bounding box center [363, 47] width 36 height 11
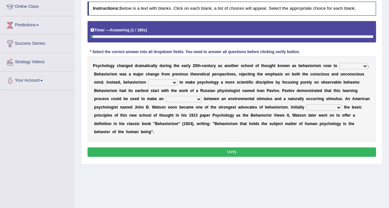
scroll to position [99, 0]
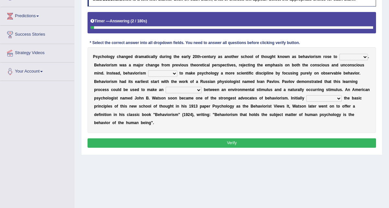
click at [348, 56] on select "dominance temptation challenge temper" at bounding box center [353, 57] width 29 height 6
select select "challenge"
click at [172, 74] on select "reproached reproved strove rewove" at bounding box center [162, 73] width 29 height 6
select select "reproached"
click at [198, 90] on select "acclimatization association union combination" at bounding box center [184, 90] width 36 height 6
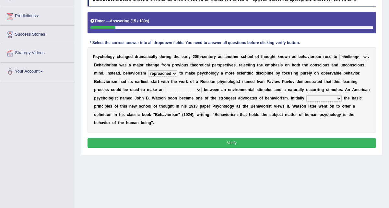
select select "association"
click at [314, 96] on select "questioning foreshortening unburdening outlining" at bounding box center [323, 98] width 35 height 6
select select "outlining"
click at [242, 147] on button "Verify" at bounding box center [232, 142] width 289 height 9
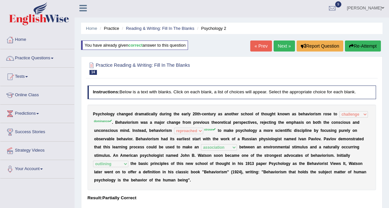
scroll to position [0, 0]
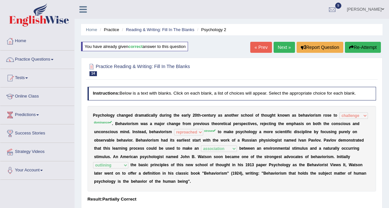
click at [282, 48] on link "Next »" at bounding box center [284, 47] width 21 height 11
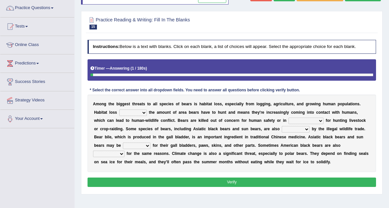
scroll to position [83, 0]
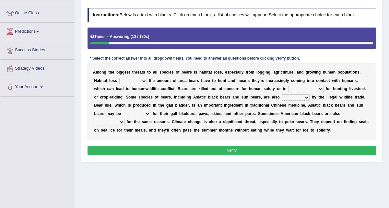
click at [131, 80] on select "increases reduces complies interacts" at bounding box center [133, 81] width 28 height 6
select select "reduces"
click at [289, 89] on select "coalition retaliation appreciation disinformation" at bounding box center [306, 89] width 35 height 6
click at [298, 89] on select "coalition retaliation appreciation disinformation" at bounding box center [306, 89] width 35 height 6
select select "coalition"
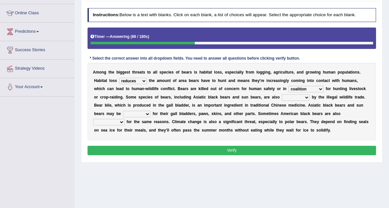
click at [282, 99] on select "protected prohibited fattened threatened" at bounding box center [296, 97] width 28 height 6
select select "threatened"
click at [123, 113] on select "poached squelched coached blenched" at bounding box center [137, 114] width 28 height 6
select select "poached"
click at [124, 119] on select "begot foreseen encountered targeted" at bounding box center [108, 122] width 31 height 6
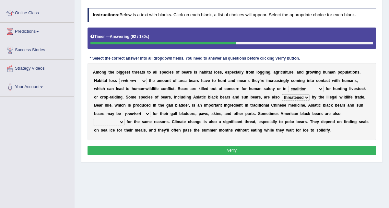
select select "targeted"
click at [301, 87] on select "coalition retaliation appreciation disinformation" at bounding box center [306, 89] width 35 height 6
select select "retaliation"
click at [214, 152] on button "Verify" at bounding box center [232, 150] width 289 height 9
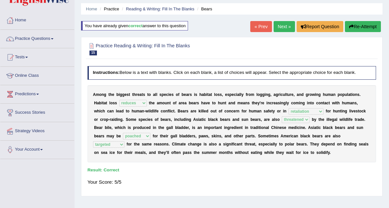
scroll to position [18, 0]
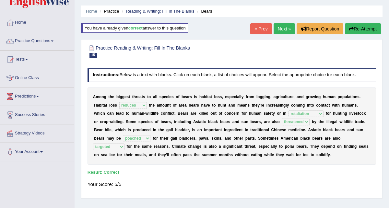
click at [279, 30] on link "Next »" at bounding box center [284, 28] width 21 height 11
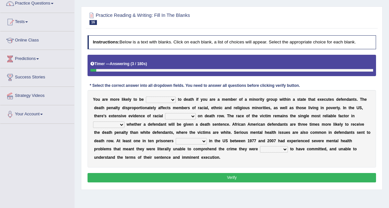
scroll to position [55, 0]
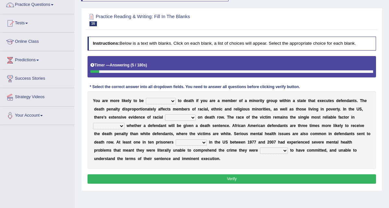
click at [166, 101] on select "penalized blamed complained sentenced" at bounding box center [161, 101] width 30 height 6
select select "sentenced"
click at [179, 116] on select "bias equality appearance background" at bounding box center [180, 117] width 30 height 6
select select "bias"
click at [115, 124] on select "determining adjoining undermining examining" at bounding box center [108, 126] width 31 height 6
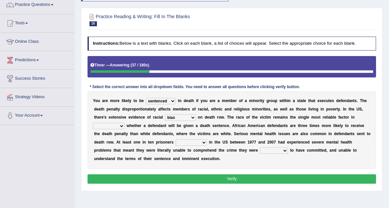
select select "determining"
click at [187, 142] on select "electrocuted persecuted executed captured" at bounding box center [191, 142] width 31 height 6
select select "executed"
click at [269, 150] on select "alleged acclaimed persuaded claimed" at bounding box center [274, 150] width 28 height 6
select select "alleged"
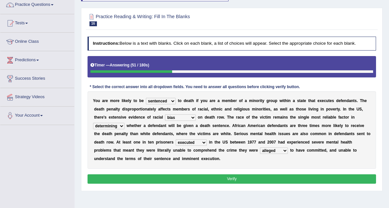
click at [242, 177] on button "Verify" at bounding box center [232, 178] width 289 height 9
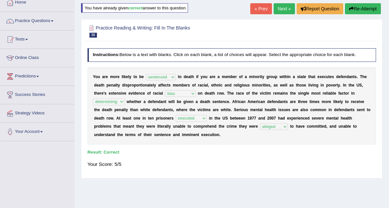
scroll to position [0, 0]
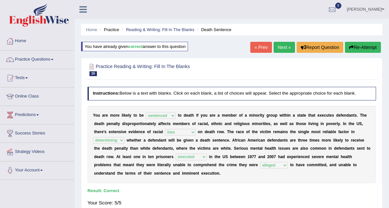
click at [279, 48] on link "Next »" at bounding box center [284, 47] width 21 height 11
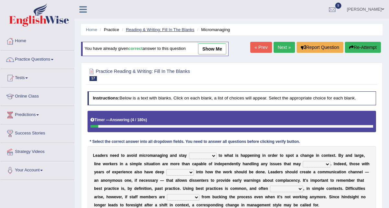
click at [183, 30] on link "Reading & Writing: Fill In The Blanks" at bounding box center [160, 29] width 68 height 5
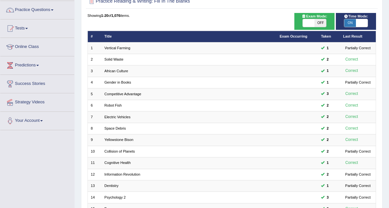
scroll to position [162, 0]
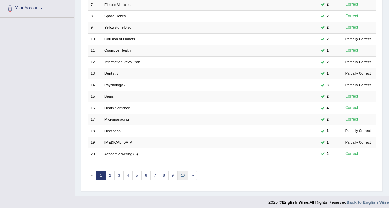
click at [179, 172] on link "10" at bounding box center [182, 175] width 11 height 9
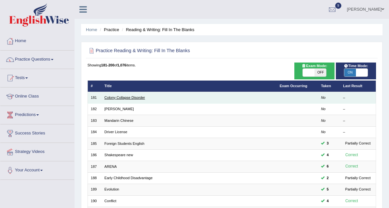
click at [124, 99] on link "Colony Collapse Disorder" at bounding box center [124, 98] width 41 height 4
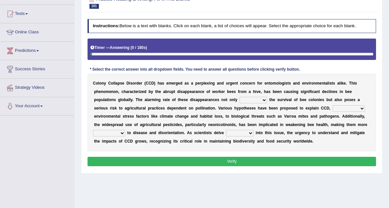
scroll to position [96, 0]
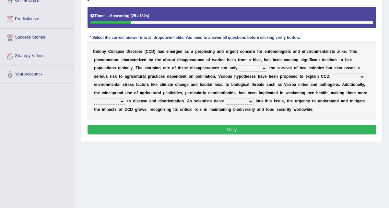
click at [248, 68] on select "justifies involves threatens reviews" at bounding box center [254, 68] width 28 height 6
select select "threatens"
click at [348, 75] on select "based on ranging from other than together with" at bounding box center [349, 77] width 32 height 6
click at [355, 78] on select "based on ranging from other than together with" at bounding box center [349, 77] width 32 height 6
click at [347, 75] on select "based on ranging from other than together with" at bounding box center [349, 77] width 32 height 6
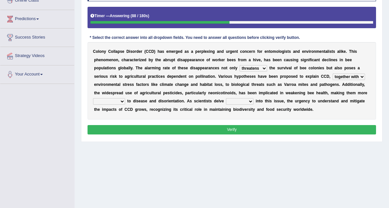
select select "ranging from"
click at [106, 102] on select "susceptible conventional prominent central" at bounding box center [109, 101] width 32 height 6
select select "prominent"
click at [243, 98] on select "faster higher wider deeper" at bounding box center [240, 101] width 28 height 6
click at [234, 101] on select "faster higher wider deeper" at bounding box center [240, 101] width 28 height 6
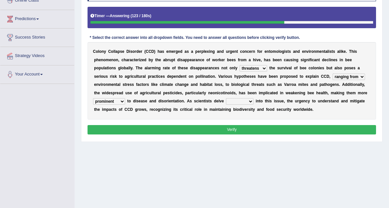
select select "deeper"
click at [210, 127] on button "Verify" at bounding box center [232, 129] width 289 height 9
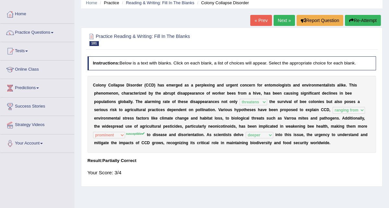
scroll to position [32, 0]
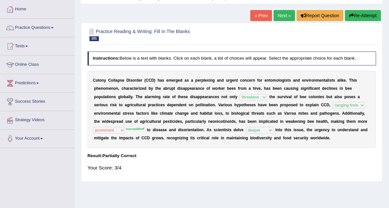
click at [283, 13] on link "Next »" at bounding box center [284, 15] width 21 height 11
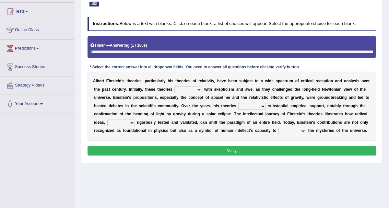
scroll to position [81, 0]
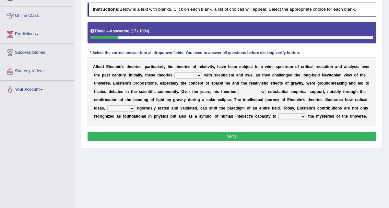
click at [193, 74] on select "have met are met were met met" at bounding box center [188, 75] width 28 height 6
select select "were met"
click at [248, 92] on select "revised surpassed gained occupied" at bounding box center [252, 92] width 28 height 6
select select "revised"
click at [124, 107] on select "whether once where yet" at bounding box center [121, 108] width 28 height 6
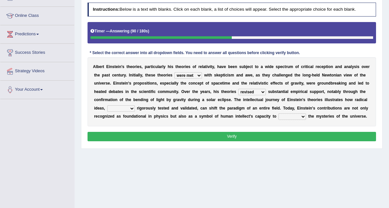
select select "whether"
click at [284, 116] on select "rewrite liberate unravel trust" at bounding box center [292, 116] width 28 height 6
click at [297, 116] on select "rewrite liberate unravel trust" at bounding box center [292, 116] width 28 height 6
click at [300, 117] on select "rewrite liberate unravel trust" at bounding box center [292, 116] width 28 height 6
select select "unravel"
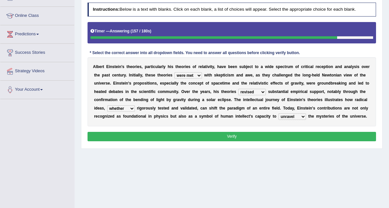
click at [253, 133] on button "Verify" at bounding box center [232, 136] width 289 height 9
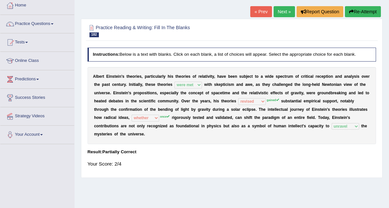
scroll to position [14, 0]
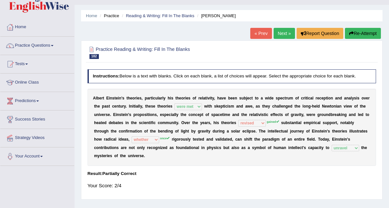
click at [285, 36] on link "Next »" at bounding box center [284, 33] width 21 height 11
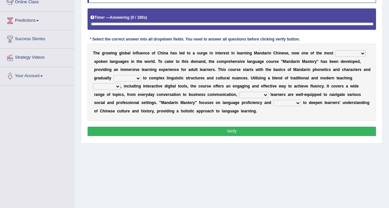
scroll to position [98, 0]
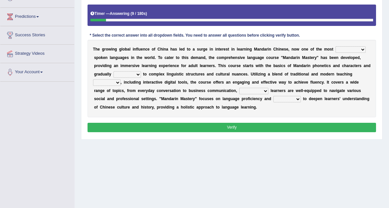
click at [343, 48] on select "traditionally faintly widely extremely" at bounding box center [351, 49] width 30 height 6
select select "widely"
click at [131, 74] on select "views advances flows drifts" at bounding box center [127, 74] width 28 height 6
click at [131, 73] on select "views advances flows drifts" at bounding box center [127, 74] width 28 height 6
click at [134, 73] on select "views advances flows drifts" at bounding box center [127, 74] width 28 height 6
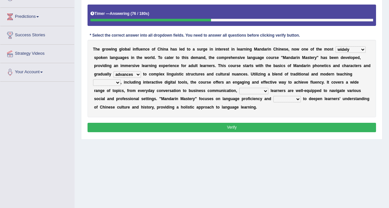
select select "flows"
click at [115, 82] on select "methods sectors journals reactions" at bounding box center [107, 82] width 28 height 6
select select "methods"
click at [239, 91] on select "ensuring achieving mentioning deciding" at bounding box center [253, 91] width 29 height 6
select select "ensuring"
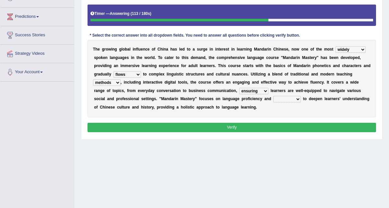
click at [273, 97] on select "discusses aims seals causes" at bounding box center [287, 99] width 28 height 6
click at [273, 98] on select "discusses aims seals causes" at bounding box center [287, 99] width 28 height 6
select select "aims"
click at [273, 102] on select "discusses aims seals causes" at bounding box center [287, 99] width 28 height 6
click at [233, 124] on button "Verify" at bounding box center [232, 127] width 289 height 9
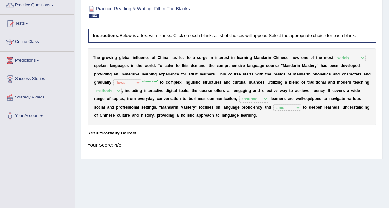
scroll to position [33, 0]
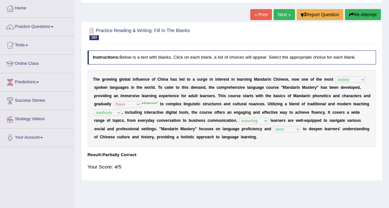
click at [362, 14] on button "Re-Attempt" at bounding box center [363, 14] width 36 height 11
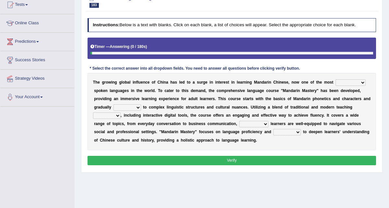
scroll to position [93, 0]
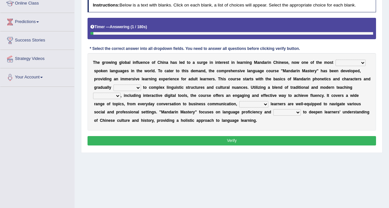
click at [350, 66] on select "traditionally faintly widely extremely" at bounding box center [351, 63] width 30 height 6
select select "widely"
click at [136, 91] on select "views advances flows drifts" at bounding box center [127, 88] width 28 height 6
select select "advances"
click at [115, 99] on select "methods sectors journals reactions" at bounding box center [107, 96] width 28 height 6
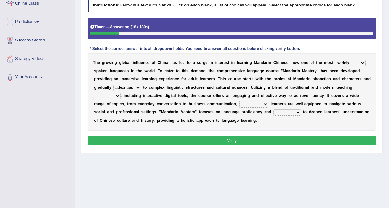
select select "methods"
click at [241, 108] on select "ensuring achieving mentioning deciding" at bounding box center [253, 104] width 29 height 6
select select "ensuring"
click at [273, 116] on select "discusses aims seals causes" at bounding box center [287, 112] width 28 height 6
select select "aims"
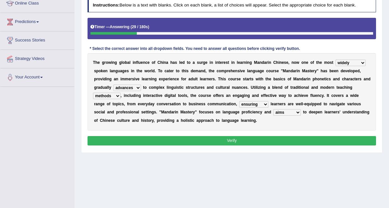
click at [206, 146] on button "Verify" at bounding box center [232, 140] width 289 height 9
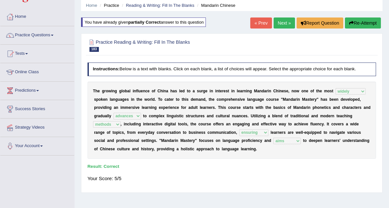
scroll to position [0, 0]
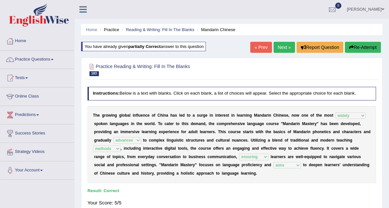
click at [280, 49] on link "Next »" at bounding box center [284, 47] width 21 height 11
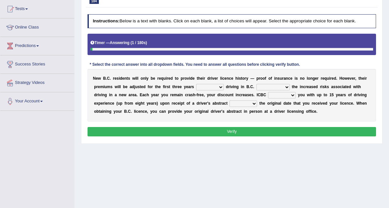
scroll to position [70, 0]
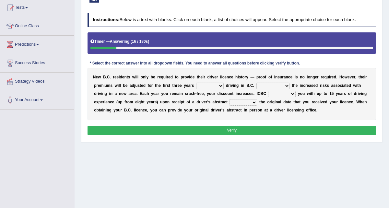
click at [215, 88] on select "within among against of" at bounding box center [210, 86] width 28 height 6
select select "within"
click at [270, 85] on select "depending on as for due to thanks to" at bounding box center [272, 86] width 33 height 6
select select "depending on"
click at [280, 92] on select "credited crediting credit will credit" at bounding box center [282, 94] width 28 height 6
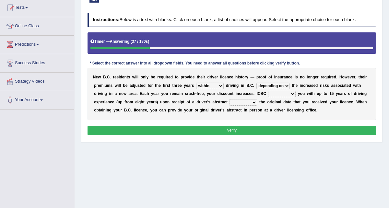
select select "will credit"
click at [239, 101] on select "showing show shows shown" at bounding box center [244, 102] width 28 height 6
click at [241, 101] on select "showing show shows shown" at bounding box center [244, 102] width 28 height 6
select select "shows"
click at [229, 128] on button "Verify" at bounding box center [232, 130] width 289 height 9
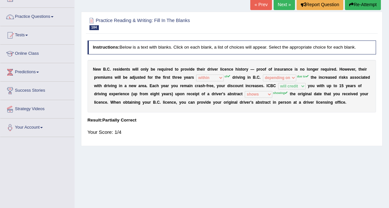
scroll to position [41, 0]
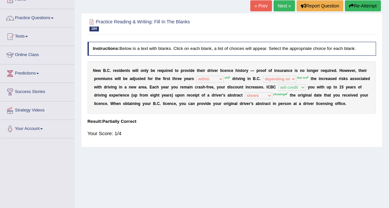
click at [349, 9] on button "Re-Attempt" at bounding box center [363, 5] width 36 height 11
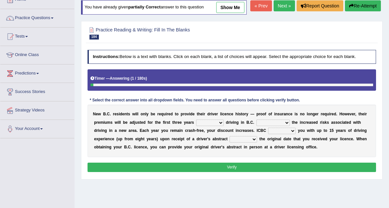
click at [203, 126] on select "within among against of" at bounding box center [210, 123] width 28 height 6
select select "of"
click at [265, 126] on select "depending on as for due to thanks to" at bounding box center [272, 123] width 33 height 6
select select "depending on"
click at [282, 134] on select "credited crediting credit will credit" at bounding box center [282, 131] width 28 height 6
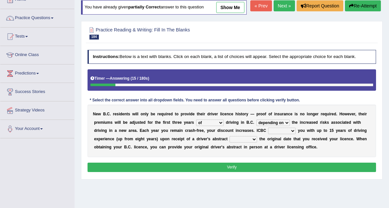
select select "will credit"
click at [278, 126] on select "depending on as for due to thanks to" at bounding box center [272, 123] width 33 height 6
select select "due to"
click at [240, 143] on select "showing show shows shown" at bounding box center [244, 139] width 28 height 6
select select "showing"
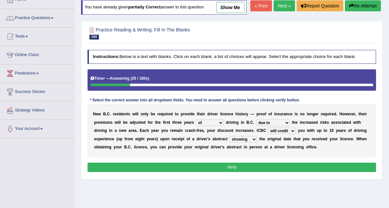
click at [223, 172] on button "Verify" at bounding box center [232, 167] width 289 height 9
